Goal: Transaction & Acquisition: Purchase product/service

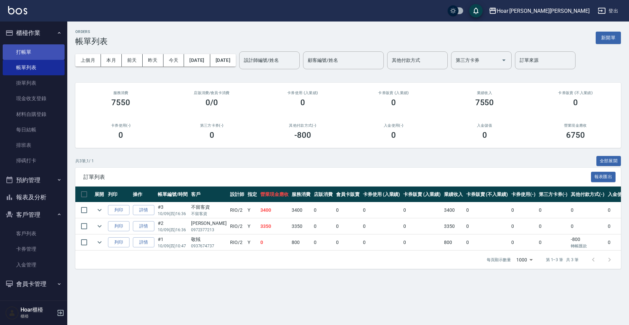
click at [32, 56] on link "打帳單" at bounding box center [34, 51] width 62 height 15
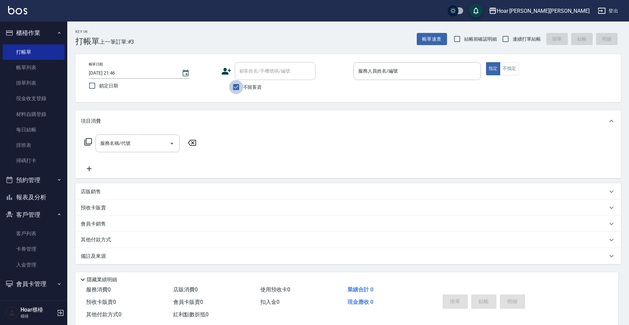
drag, startPoint x: 238, startPoint y: 84, endPoint x: 248, endPoint y: 78, distance: 11.8
click at [243, 82] on label "不留客資" at bounding box center [245, 87] width 33 height 14
click at [243, 82] on input "不留客資" at bounding box center [236, 87] width 14 height 14
checkbox input "false"
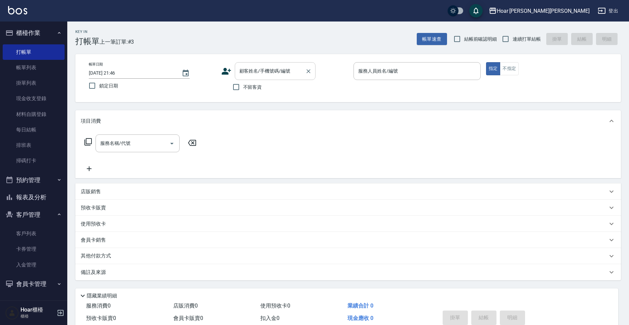
click at [254, 75] on input "顧客姓名/手機號碼/編號" at bounding box center [270, 71] width 65 height 12
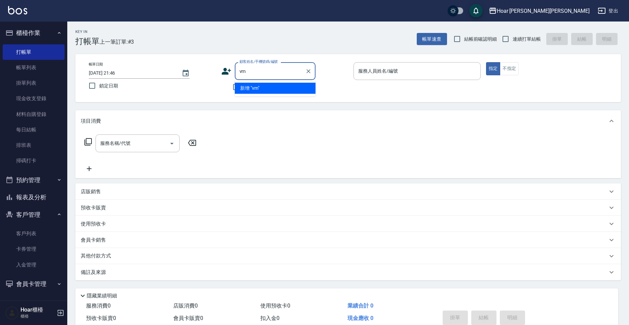
type input "v"
click at [254, 86] on li "新增 "學恩"" at bounding box center [275, 88] width 81 height 11
click at [280, 76] on input "學恩" at bounding box center [270, 71] width 65 height 12
click at [265, 95] on div "帳單日期 [DATE] 21:46 鎖定日期 顧客姓名/手機號碼/編號 學恩 顧客姓名/手機號碼/編號 不留客資 服務人員姓名/編號 服務人員姓名/編號 指定…" at bounding box center [347, 78] width 545 height 48
click at [264, 67] on input "學恩" at bounding box center [270, 71] width 65 height 12
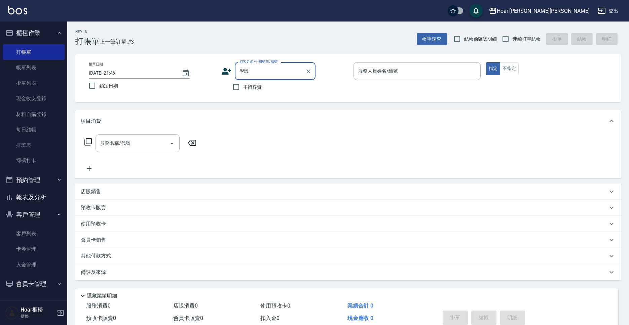
click at [272, 68] on input "學恩" at bounding box center [270, 71] width 65 height 12
type input "學"
type input "梁"
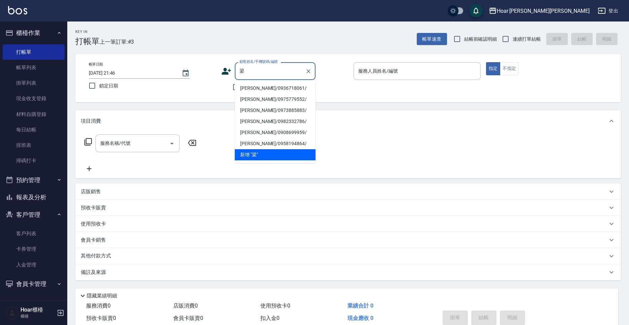
click at [313, 71] on div "梁 顧客姓名/手機號碼/編號" at bounding box center [275, 71] width 81 height 18
click at [310, 72] on icon "Clear" at bounding box center [308, 71] width 7 height 7
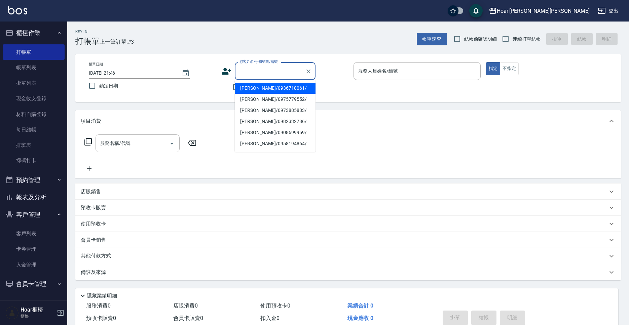
drag, startPoint x: 325, startPoint y: 72, endPoint x: 308, endPoint y: 76, distance: 17.5
click at [323, 72] on div "顧客姓名/手機號碼/編號 顧客姓名/手機號碼/編號" at bounding box center [284, 71] width 127 height 18
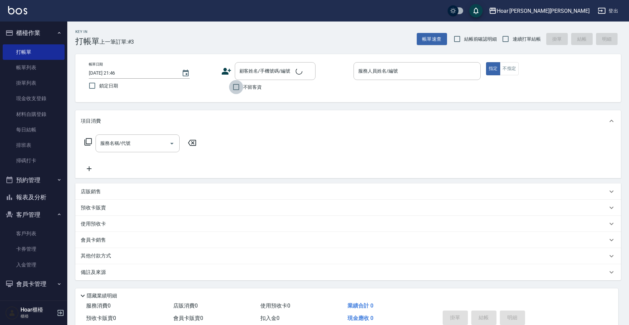
click at [241, 89] on input "不留客資" at bounding box center [236, 87] width 14 height 14
checkbox input "true"
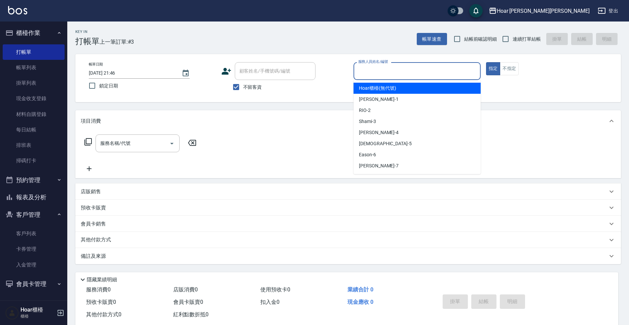
click at [400, 73] on input "服務人員姓名/編號" at bounding box center [416, 71] width 121 height 12
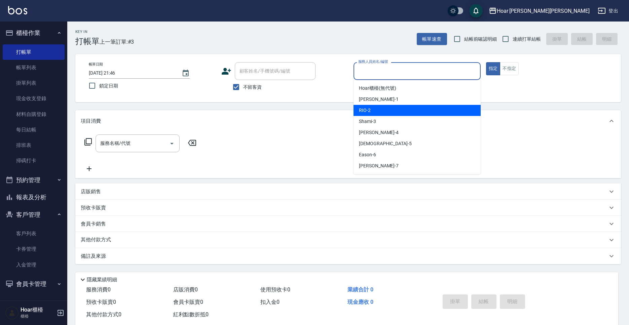
click at [375, 113] on div "RIO -2" at bounding box center [416, 110] width 127 height 11
type input "RIO-2"
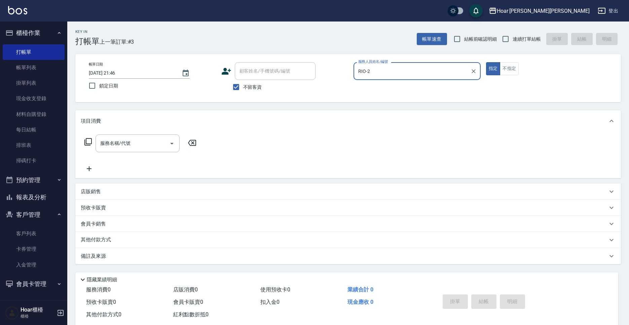
click at [116, 141] on input "服務名稱/代號" at bounding box center [132, 143] width 68 height 12
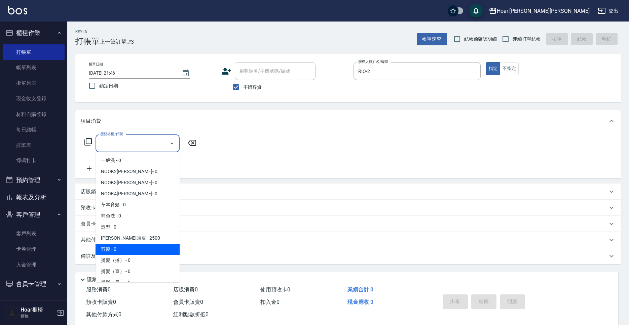
click at [112, 249] on span "剪髮 - 0" at bounding box center [137, 249] width 84 height 11
type input "剪髮(201)"
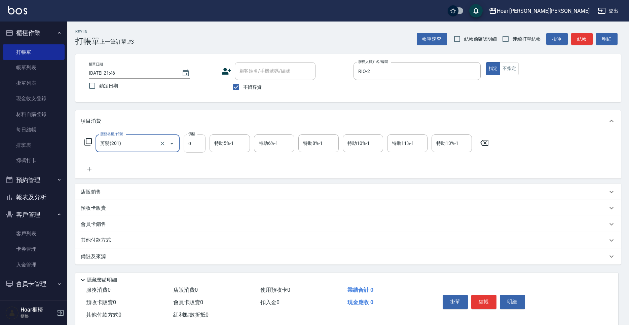
click at [196, 149] on input "0" at bounding box center [195, 143] width 22 height 18
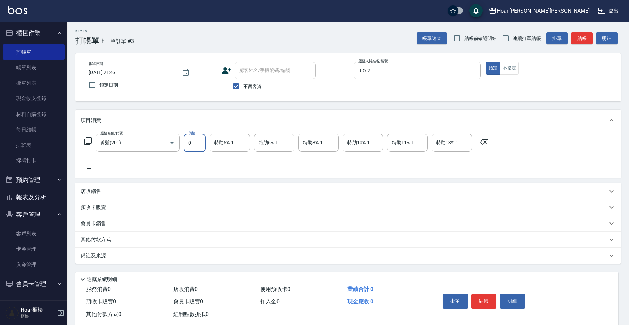
scroll to position [3, 0]
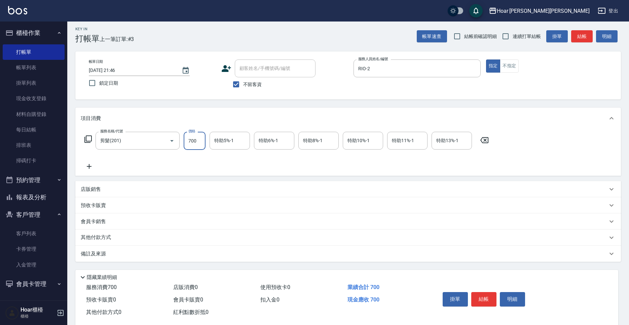
type input "700"
click at [86, 165] on icon at bounding box center [89, 166] width 17 height 8
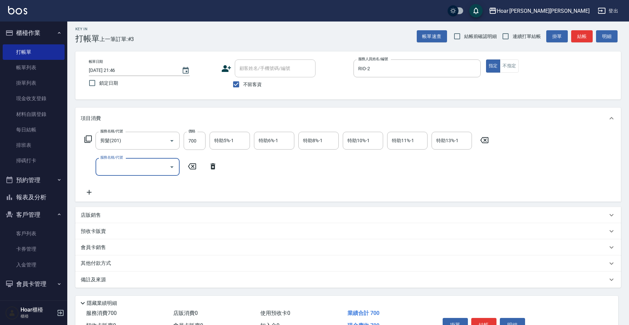
click at [142, 167] on input "服務名稱/代號" at bounding box center [132, 167] width 68 height 12
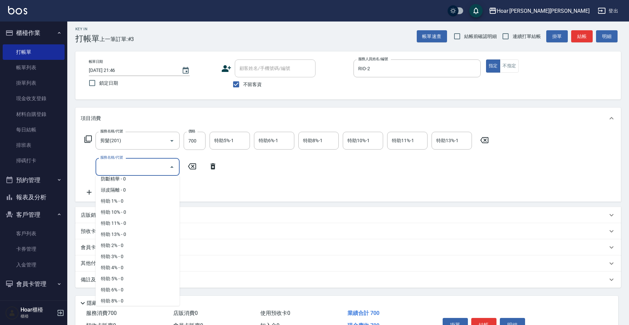
scroll to position [430, 0]
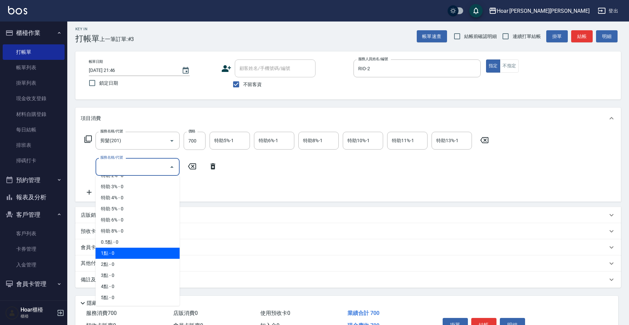
drag, startPoint x: 127, startPoint y: 253, endPoint x: 183, endPoint y: 195, distance: 80.3
click at [127, 253] on span "1點 - 0" at bounding box center [137, 253] width 84 height 11
type input "1點(P1)"
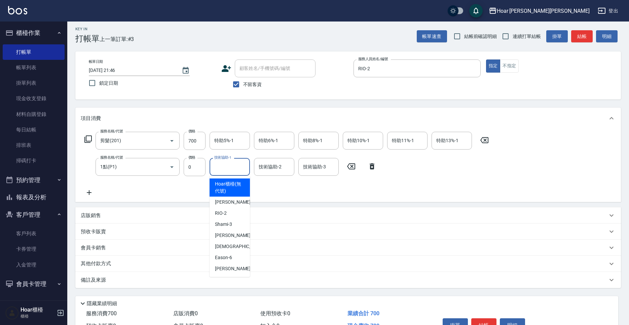
click at [218, 165] on input "技術協助-1" at bounding box center [229, 167] width 34 height 12
drag, startPoint x: 220, startPoint y: 235, endPoint x: 228, endPoint y: 194, distance: 41.9
click at [221, 234] on span "[PERSON_NAME] -4" at bounding box center [235, 235] width 40 height 7
type input "[PERSON_NAME]-4"
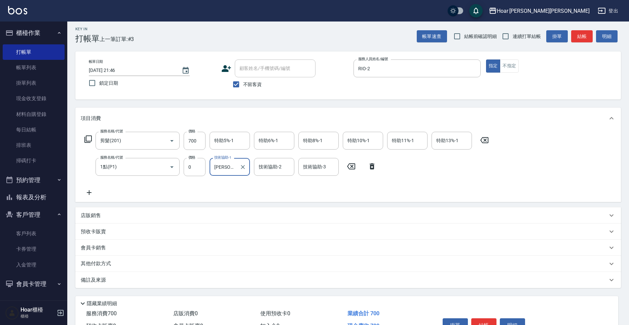
click at [230, 192] on div "服務名稱/代號 剪髮(201) 服務名稱/代號 價格 700 價格 特助5%-1 特助5%-1 特助6%-1 特助6%-1 特助8%-1 特助8%-1 特助1…" at bounding box center [287, 164] width 412 height 65
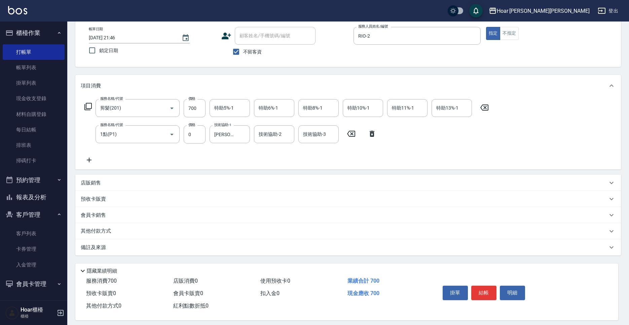
scroll to position [42, 0]
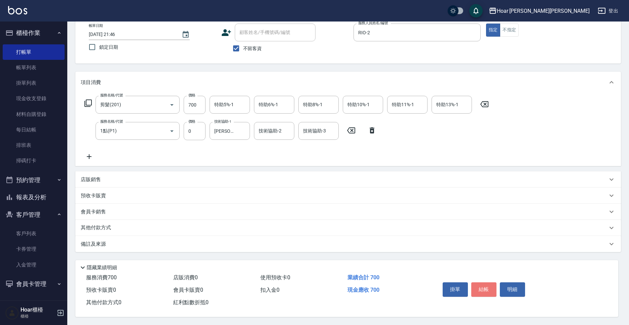
drag, startPoint x: 480, startPoint y: 283, endPoint x: 417, endPoint y: 258, distance: 67.9
click at [480, 284] on button "結帳" at bounding box center [483, 289] width 25 height 14
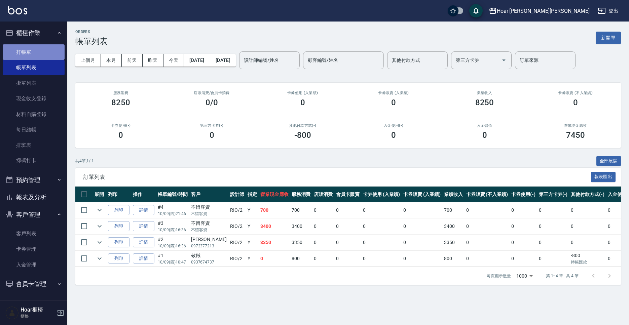
click at [29, 55] on link "打帳單" at bounding box center [34, 51] width 62 height 15
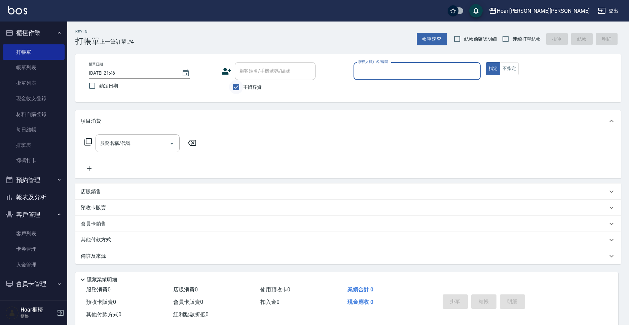
click at [240, 87] on input "不留客資" at bounding box center [236, 87] width 14 height 14
checkbox input "false"
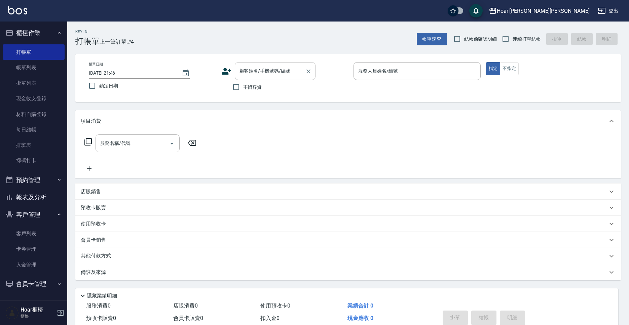
click at [252, 67] on input "顧客姓名/手機號碼/編號" at bounding box center [270, 71] width 65 height 12
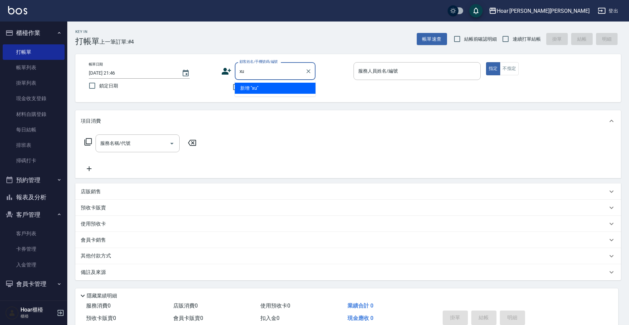
type input "x"
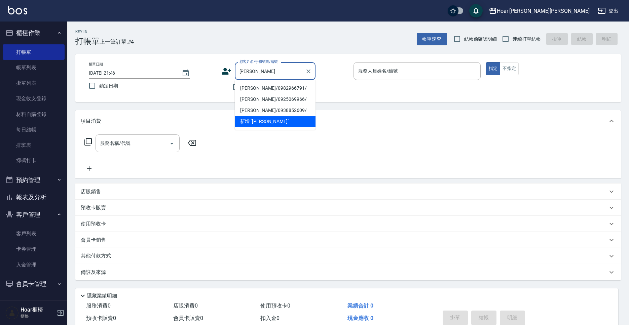
click at [257, 86] on li "[PERSON_NAME]/0982966791/" at bounding box center [275, 88] width 81 height 11
type input "[PERSON_NAME]/0982966791/"
type input "RIO-2"
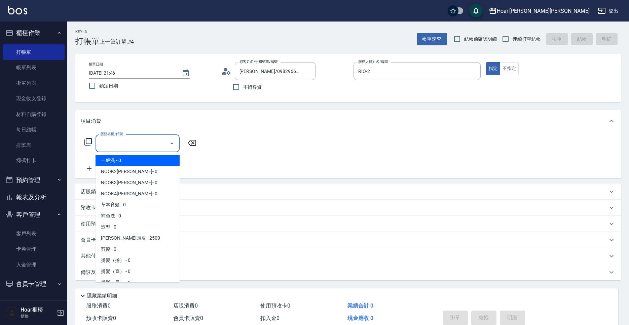
click at [155, 142] on input "服務名稱/代號" at bounding box center [132, 143] width 68 height 12
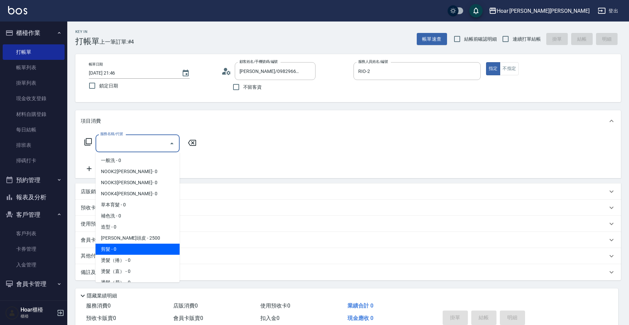
drag, startPoint x: 123, startPoint y: 250, endPoint x: 156, endPoint y: 206, distance: 55.0
click at [125, 248] on span "剪髮 - 0" at bounding box center [137, 249] width 84 height 11
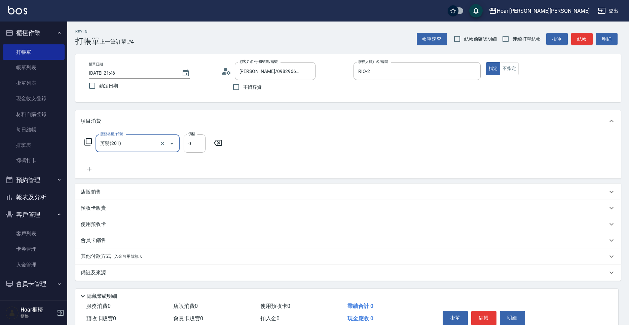
type input "剪髮(201)"
click at [195, 149] on input "0" at bounding box center [195, 143] width 22 height 18
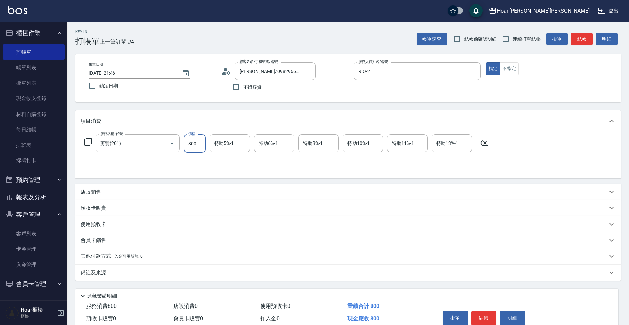
type input "800"
click at [89, 168] on icon at bounding box center [89, 169] width 17 height 8
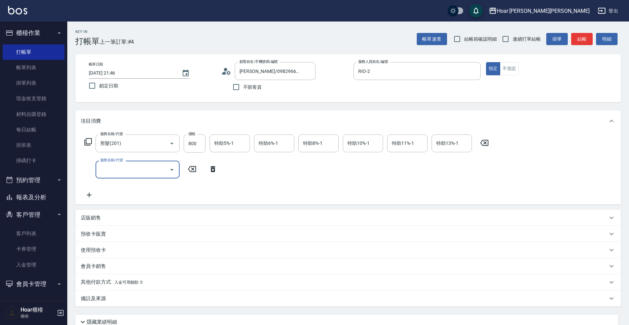
click at [135, 170] on input "服務名稱/代號" at bounding box center [132, 170] width 68 height 12
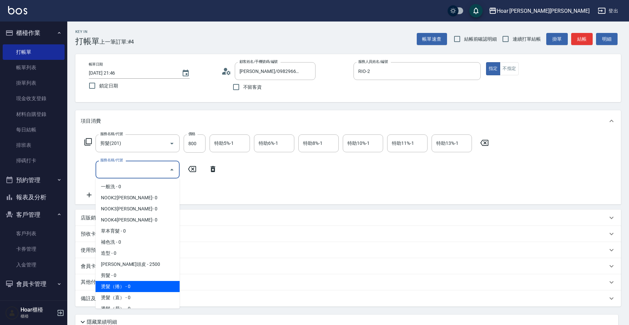
drag, startPoint x: 121, startPoint y: 282, endPoint x: 180, endPoint y: 210, distance: 92.4
click at [121, 282] on span "燙髮（捲） - 0" at bounding box center [137, 286] width 84 height 11
type input "燙髮（捲）(301)"
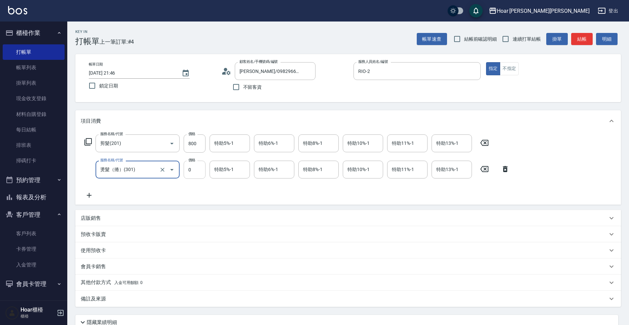
click at [201, 171] on input "0" at bounding box center [195, 170] width 22 height 18
type input "2125"
click at [209, 184] on div "服務名稱/代號 剪髮(201) 服務名稱/代號 價格 800 價格 特助5%-1 特助5%-1 特助6%-1 特助6%-1 特助8%-1 特助8%-1 特助1…" at bounding box center [297, 166] width 433 height 65
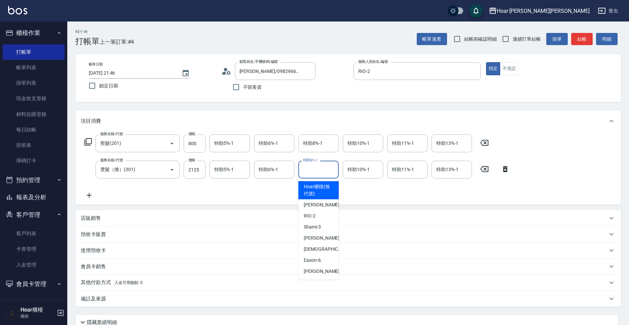
click at [328, 169] on input "特助8%-1" at bounding box center [318, 170] width 34 height 12
drag, startPoint x: 312, startPoint y: 236, endPoint x: 313, endPoint y: 224, distance: 12.1
click at [312, 236] on span "[PERSON_NAME] -4" at bounding box center [324, 238] width 40 height 7
type input "[PERSON_NAME]-4"
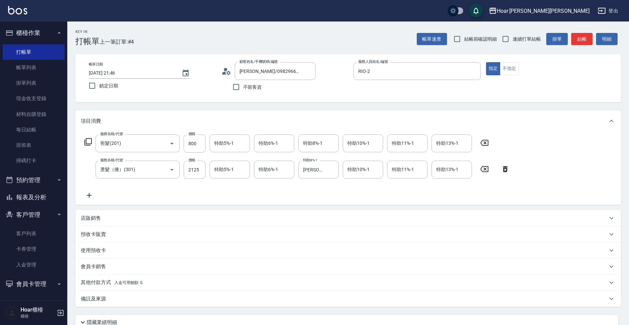
click at [305, 198] on div "服務名稱/代號 剪髮(201) 服務名稱/代號 價格 800 價格 特助5%-1 特助5%-1 特助6%-1 特助6%-1 特助8%-1 特助8%-1 特助1…" at bounding box center [297, 166] width 433 height 65
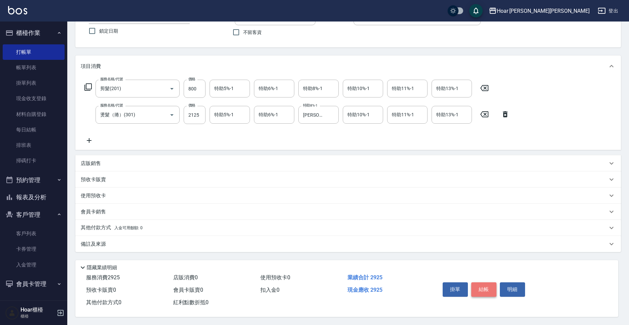
click at [485, 288] on button "結帳" at bounding box center [483, 289] width 25 height 14
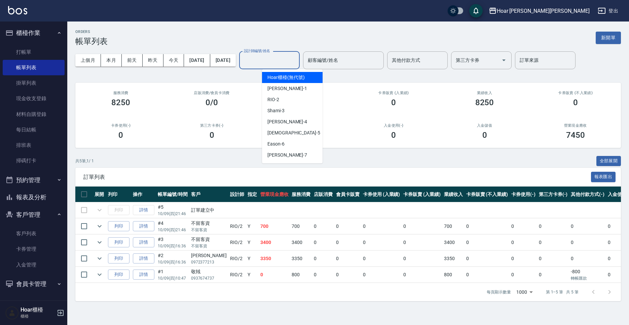
click at [279, 58] on input "設計師編號/姓名" at bounding box center [269, 60] width 54 height 12
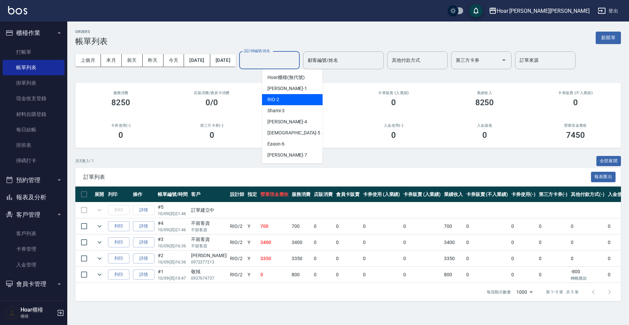
click at [277, 95] on div "RIO -2" at bounding box center [292, 99] width 61 height 11
type input "RIO-2"
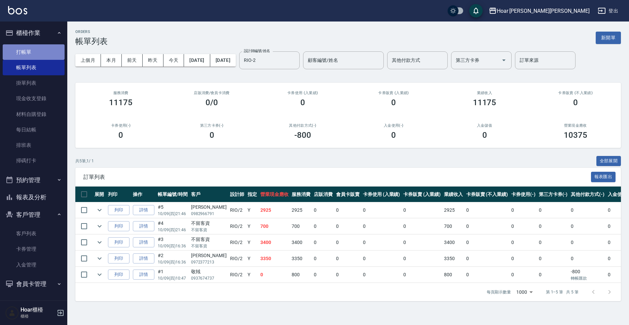
click at [35, 56] on link "打帳單" at bounding box center [34, 51] width 62 height 15
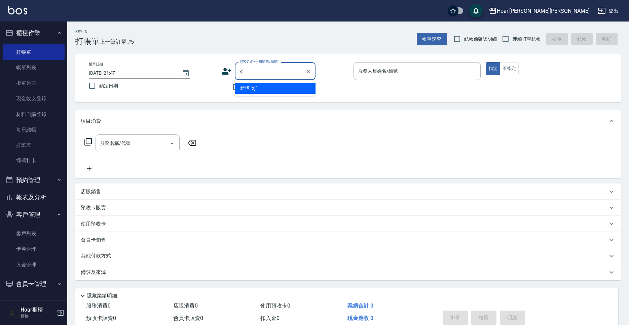
type input "x"
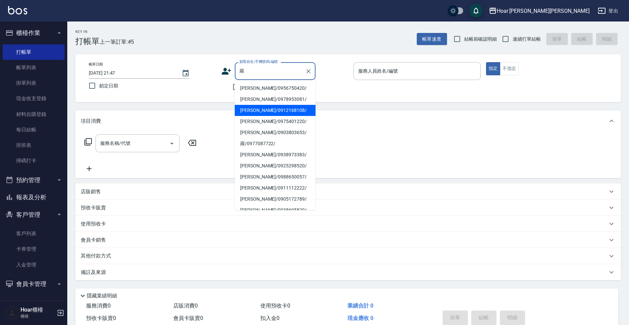
drag, startPoint x: 263, startPoint y: 110, endPoint x: 253, endPoint y: 111, distance: 9.8
click at [263, 110] on li "[PERSON_NAME]/0912168108/" at bounding box center [275, 110] width 81 height 11
type input "[PERSON_NAME]/0912168108/"
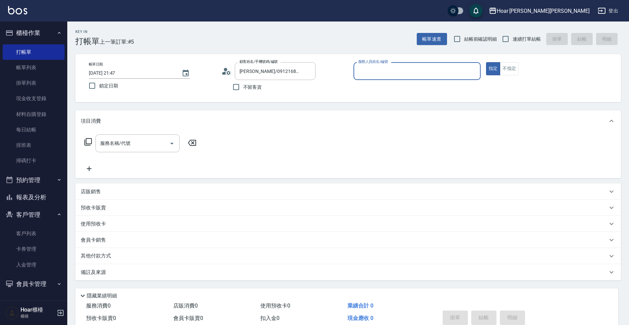
type input "RIO-2"
click at [150, 145] on input "服務名稱/代號" at bounding box center [132, 143] width 68 height 12
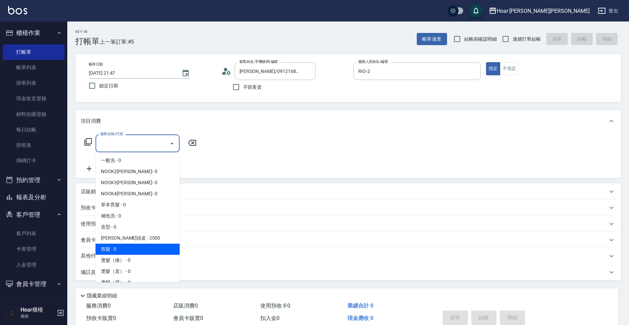
drag, startPoint x: 113, startPoint y: 244, endPoint x: 127, endPoint y: 235, distance: 16.8
click at [113, 244] on span "剪髮 - 0" at bounding box center [137, 249] width 84 height 11
type input "剪髮(201)"
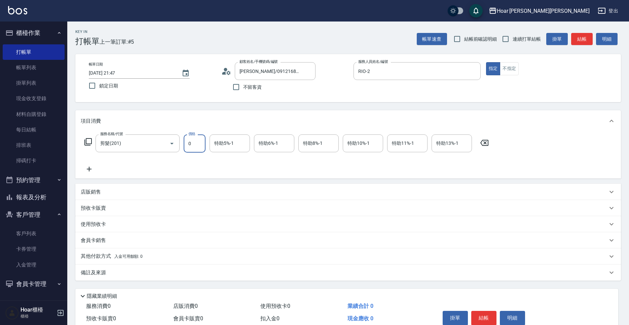
click at [205, 147] on input "0" at bounding box center [195, 143] width 22 height 18
type input "800"
click at [210, 162] on div "服務名稱/代號 剪髮(201) 服務名稱/代號 價格 800 價格 特助5%-1 特助5%-1 特助6%-1 特助6%-1 特助8%-1 特助8%-1 特助1…" at bounding box center [287, 153] width 412 height 39
click at [94, 168] on icon at bounding box center [89, 169] width 17 height 8
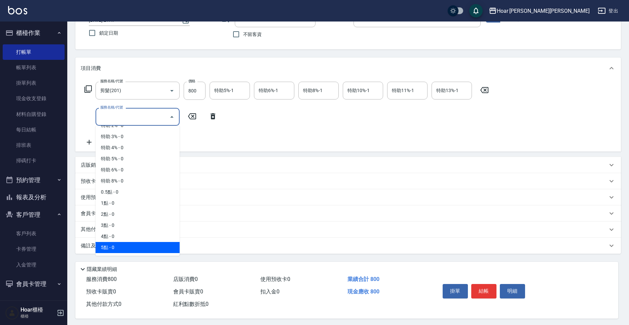
scroll to position [57, 0]
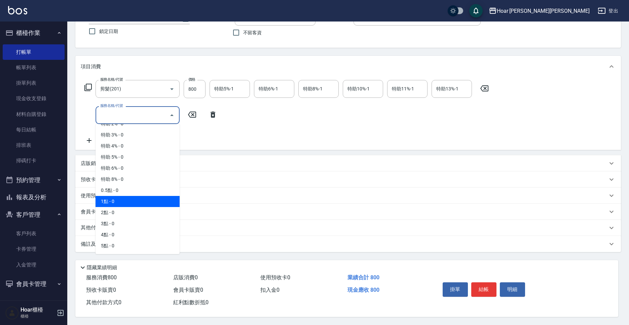
click at [113, 197] on span "1點 - 0" at bounding box center [137, 201] width 84 height 11
type input "1點(P1)"
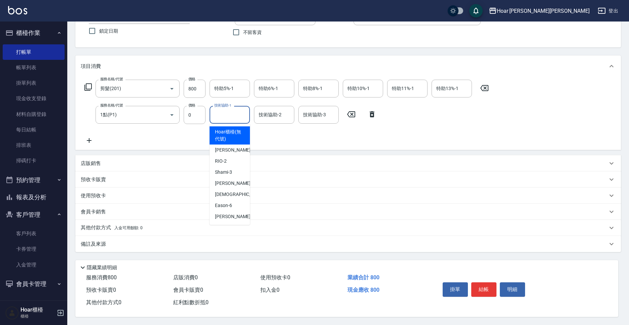
click at [230, 111] on input "技術協助-1" at bounding box center [229, 115] width 34 height 12
click at [265, 128] on div "服務名稱/代號 剪髮(201) 服務名稱/代號 價格 800 價格 特助5%-1 特助5%-1 特助6%-1 特助6%-1 特助8%-1 特助8%-1 特助1…" at bounding box center [287, 112] width 412 height 65
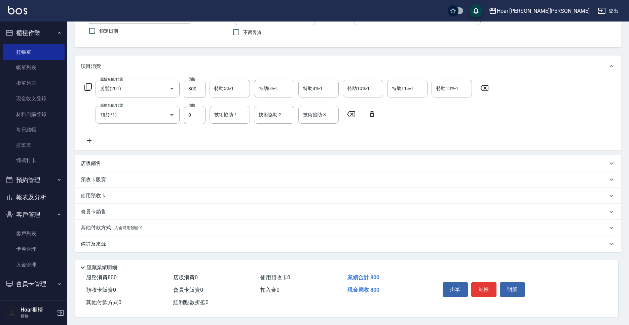
scroll to position [58, 0]
click at [102, 225] on p "其他付款方式 入金可用餘額: 0" at bounding box center [112, 227] width 62 height 7
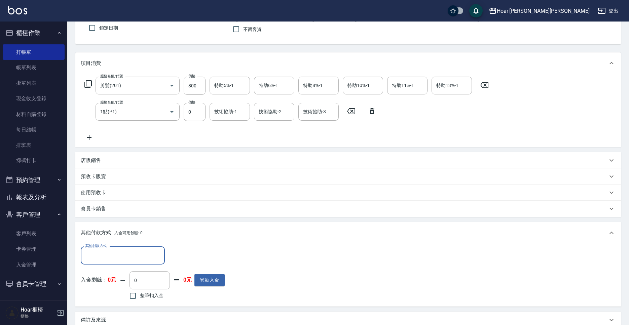
scroll to position [0, 0]
click at [115, 255] on input "其他付款方式" at bounding box center [123, 255] width 78 height 12
drag, startPoint x: 111, startPoint y: 281, endPoint x: 164, endPoint y: 264, distance: 56.1
click at [112, 281] on span "轉帳匯款" at bounding box center [123, 283] width 84 height 11
type input "轉帳匯款"
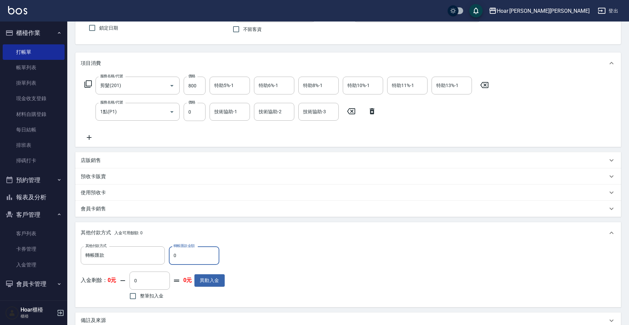
click at [191, 255] on input "0" at bounding box center [194, 255] width 50 height 18
type input "800"
drag, startPoint x: 255, startPoint y: 259, endPoint x: 296, endPoint y: 266, distance: 41.7
click at [255, 259] on div "其他付款方式 轉帳匯款 其他付款方式 轉帳匯款金額 800 轉帳匯款金額 入金剩餘： 0元 0 ​ 整筆扣入金 0元 異動入金" at bounding box center [348, 273] width 534 height 55
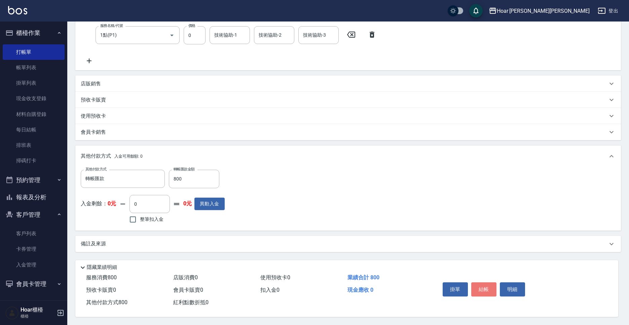
click at [493, 285] on button "結帳" at bounding box center [483, 289] width 25 height 14
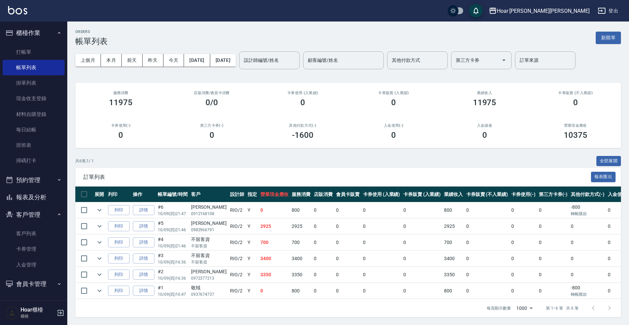
scroll to position [0, 0]
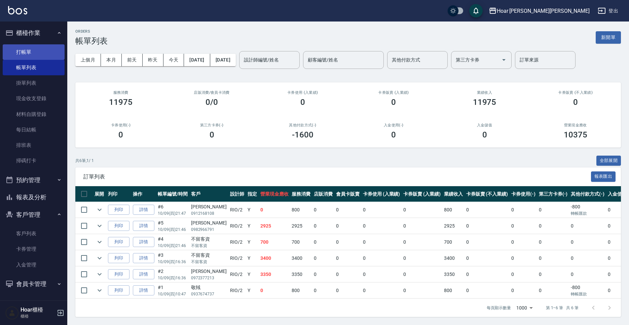
click at [11, 55] on link "打帳單" at bounding box center [34, 51] width 62 height 15
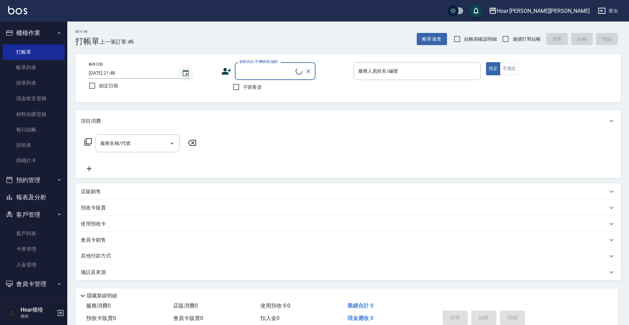
scroll to position [0, 0]
click at [246, 85] on span "不留客資" at bounding box center [252, 87] width 19 height 7
click at [243, 85] on input "不留客資" at bounding box center [236, 87] width 14 height 14
checkbox input "true"
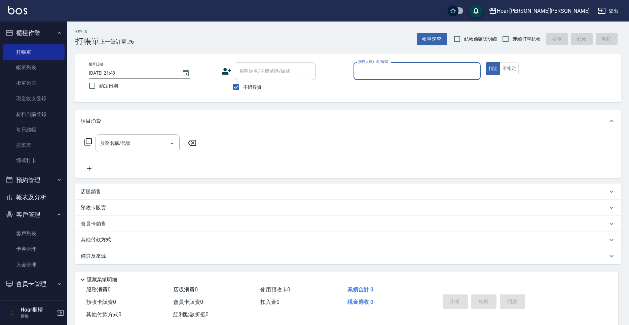
click at [376, 75] on input "服務人員姓名/編號" at bounding box center [416, 71] width 121 height 12
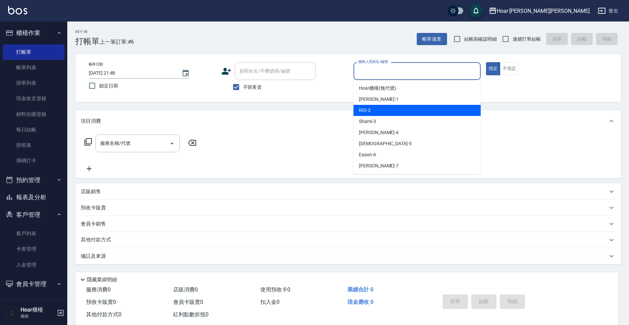
drag, startPoint x: 376, startPoint y: 111, endPoint x: 317, endPoint y: 118, distance: 59.5
click at [371, 111] on div "RIO -2" at bounding box center [416, 110] width 127 height 11
type input "RIO-2"
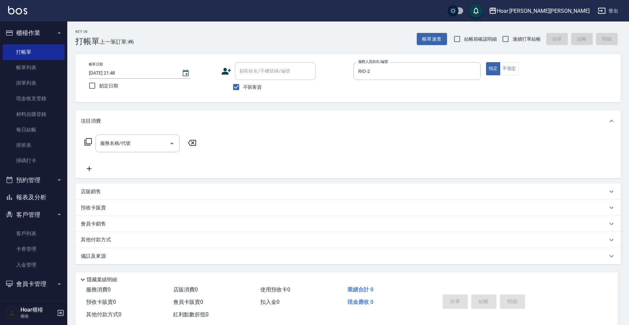
click at [119, 196] on div "店販銷售" at bounding box center [347, 192] width 545 height 16
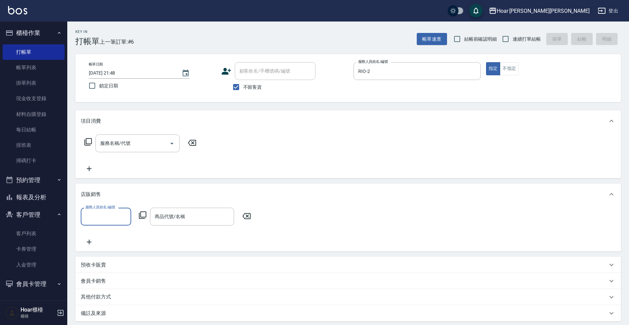
scroll to position [0, 0]
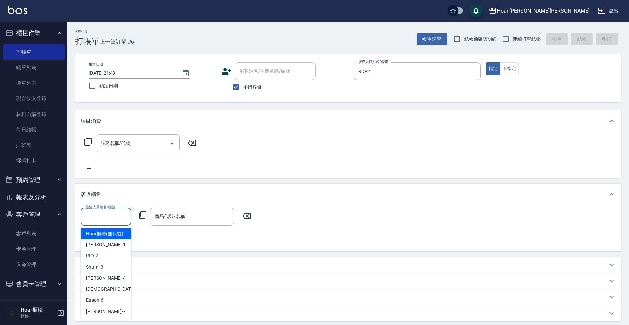
click at [110, 218] on input "服務人員姓名/編號" at bounding box center [106, 217] width 44 height 12
drag, startPoint x: 102, startPoint y: 258, endPoint x: 106, endPoint y: 255, distance: 5.0
click at [103, 258] on div "RIO -2" at bounding box center [106, 255] width 50 height 11
type input "RIO-2"
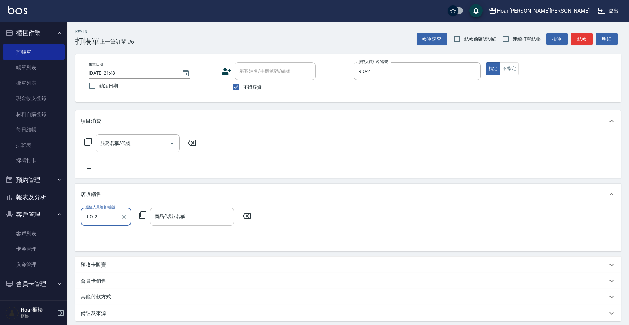
click at [180, 215] on input "商品代號/名稱" at bounding box center [192, 217] width 78 height 12
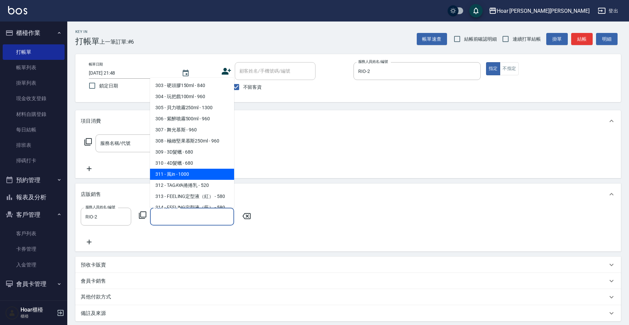
scroll to position [653, 0]
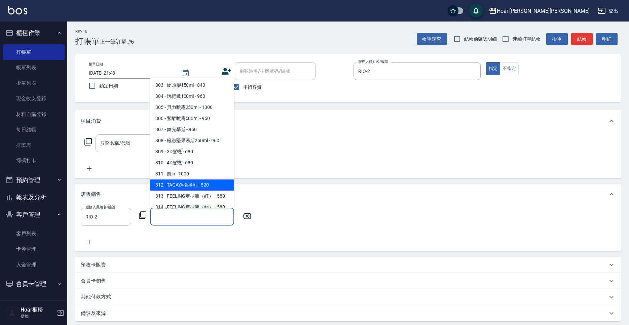
click at [187, 179] on span "312 - TAGAYA捲捲乳 - 520" at bounding box center [192, 184] width 84 height 11
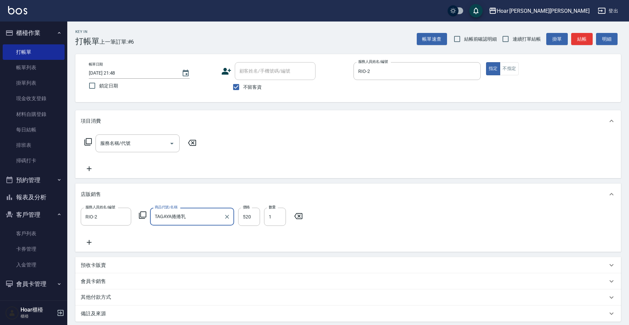
type input "TAGAYA捲捲乳"
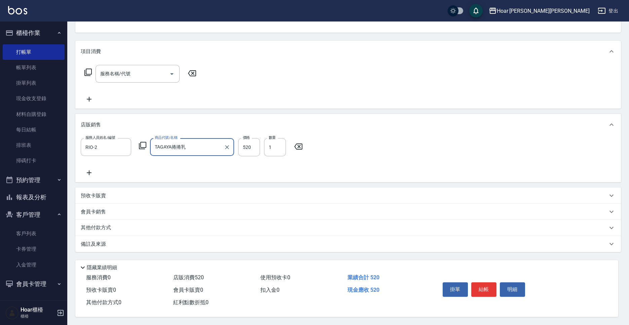
scroll to position [73, 0]
click at [90, 224] on p "其他付款方式" at bounding box center [98, 227] width 34 height 7
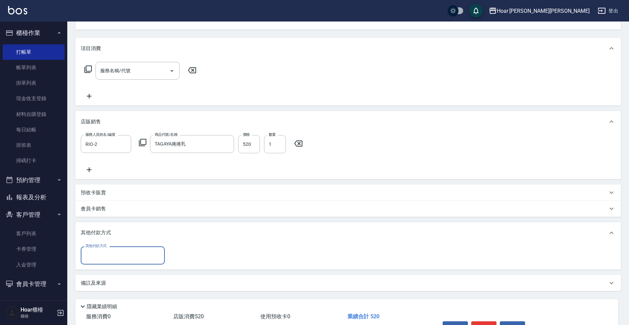
scroll to position [0, 0]
click at [107, 253] on input "其他付款方式" at bounding box center [123, 255] width 78 height 12
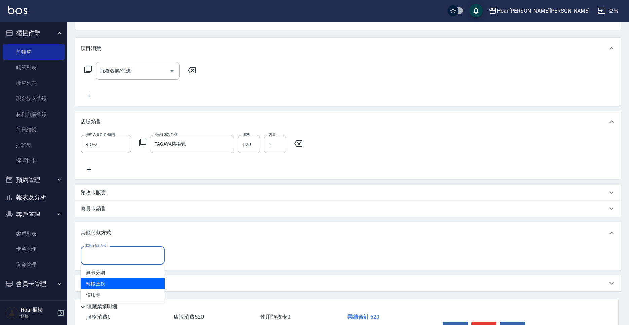
click at [97, 283] on span "轉帳匯款" at bounding box center [123, 283] width 84 height 11
type input "轉帳匯款"
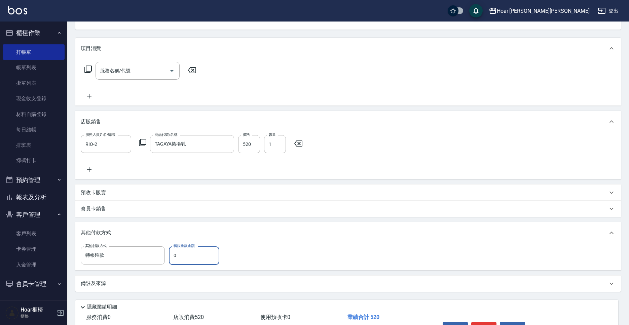
click at [184, 256] on input "0" at bounding box center [194, 255] width 50 height 18
type input "520"
drag, startPoint x: 332, startPoint y: 244, endPoint x: 335, endPoint y: 246, distance: 3.9
click at [335, 246] on div "其他付款方式 轉帳匯款 其他付款方式 轉帳匯款金額 520 轉帳匯款金額" at bounding box center [347, 257] width 545 height 26
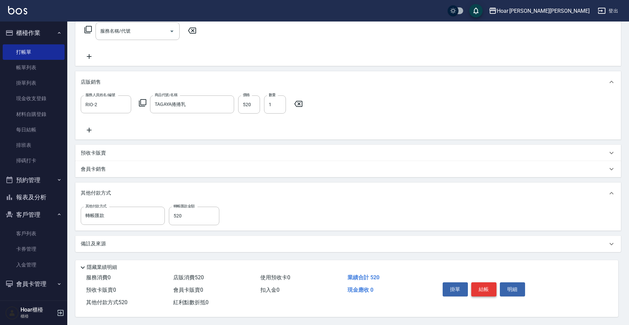
click at [486, 284] on button "結帳" at bounding box center [483, 289] width 25 height 14
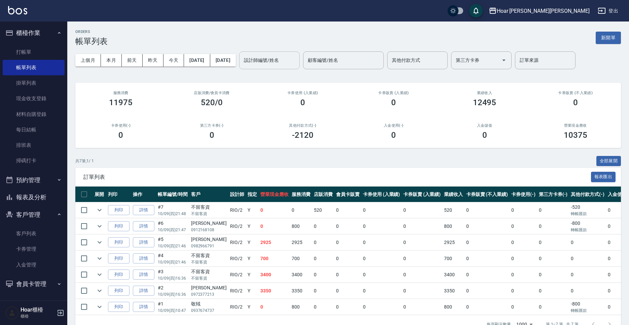
drag, startPoint x: 308, startPoint y: 58, endPoint x: 302, endPoint y: 67, distance: 11.0
click at [296, 57] on input "設計師編號/姓名" at bounding box center [269, 60] width 54 height 12
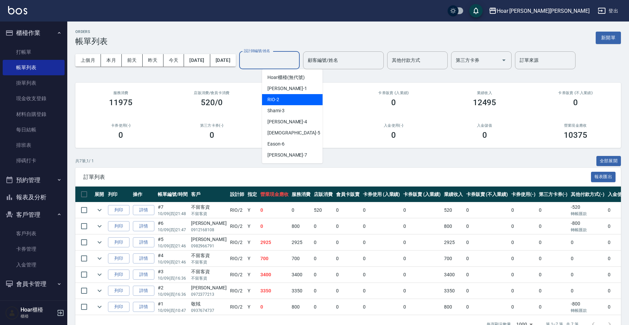
click at [284, 98] on div "RIO -2" at bounding box center [292, 99] width 61 height 11
type input "RIO-2"
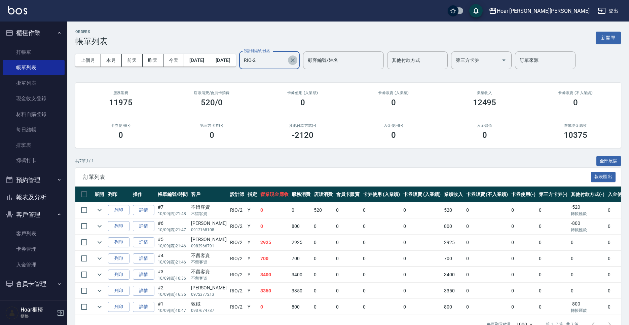
click at [294, 61] on icon "Clear" at bounding box center [292, 60] width 4 height 4
